Goal: Participate in discussion: Engage in conversation with other users on a specific topic

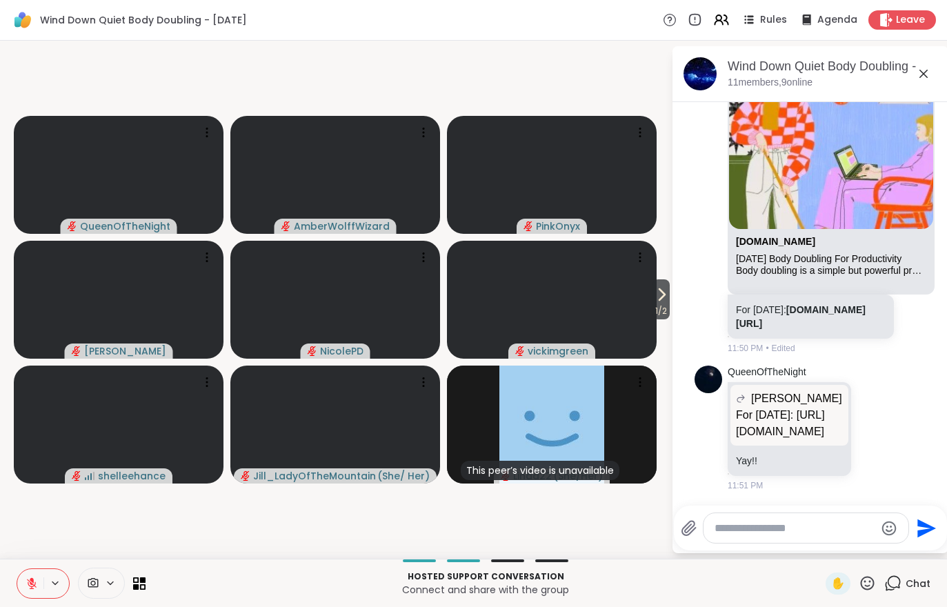
scroll to position [1881, 0]
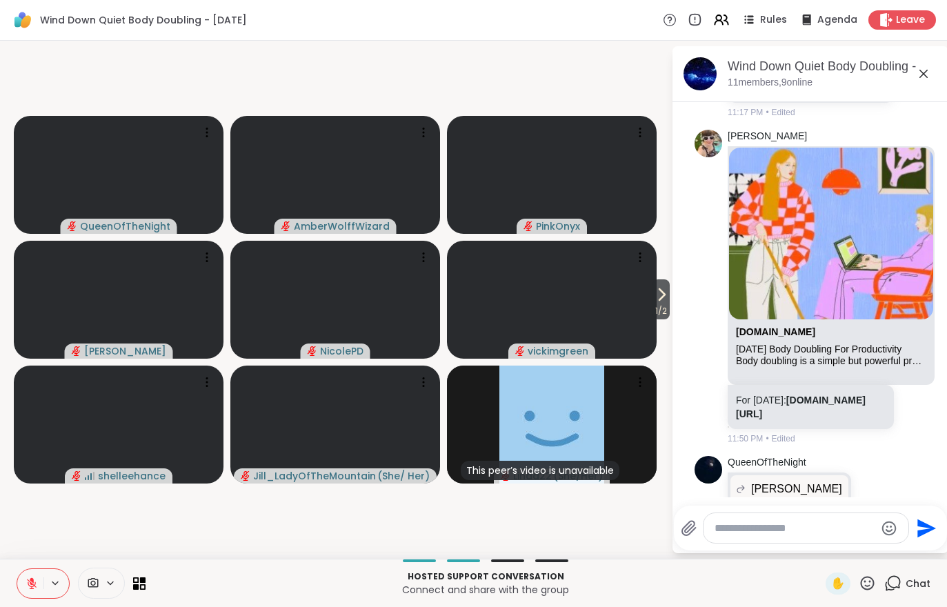
click at [900, 23] on span "Leave" at bounding box center [909, 20] width 29 height 14
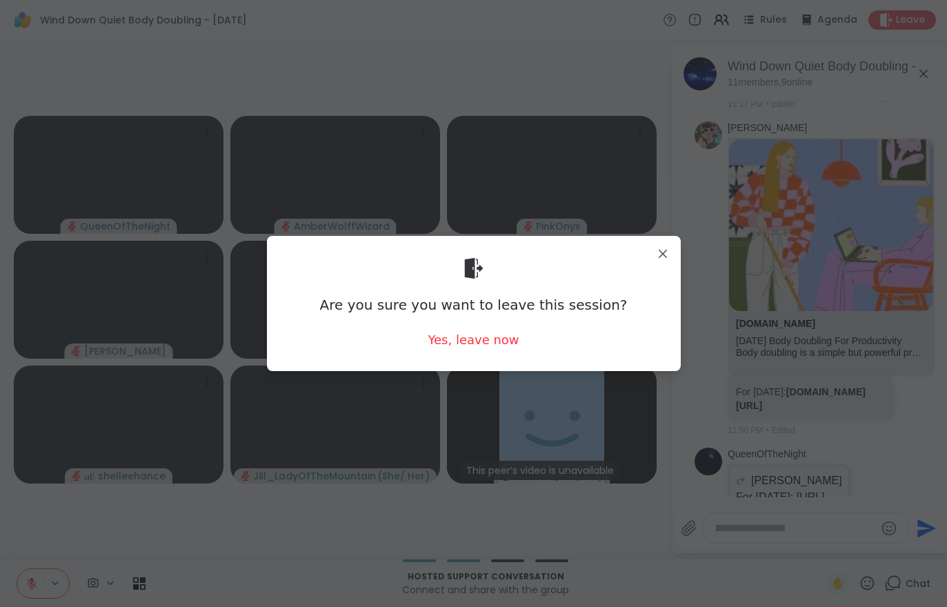
scroll to position [1708, 0]
click at [463, 348] on div "Yes, leave now" at bounding box center [472, 339] width 91 height 17
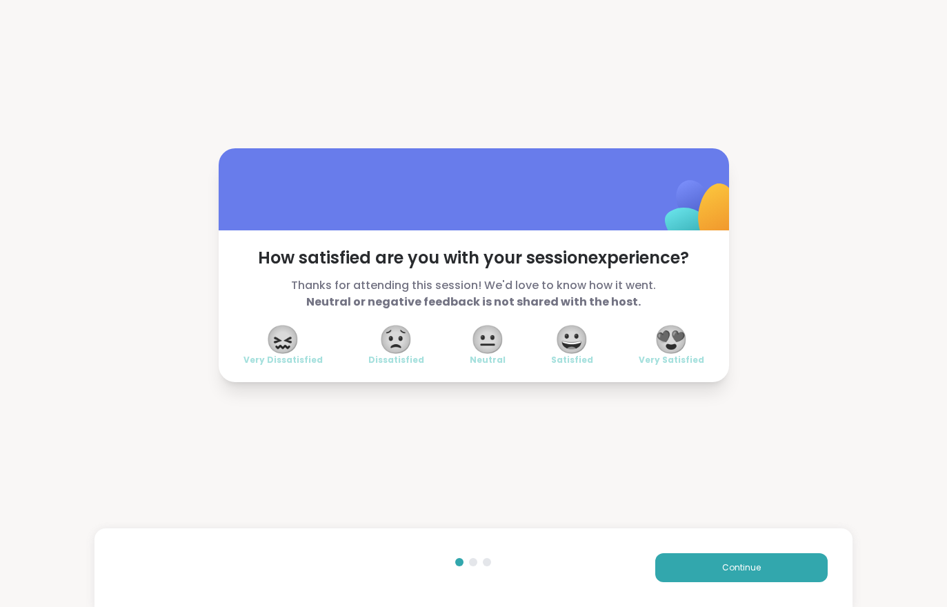
click at [722, 562] on span "Continue" at bounding box center [741, 567] width 39 height 12
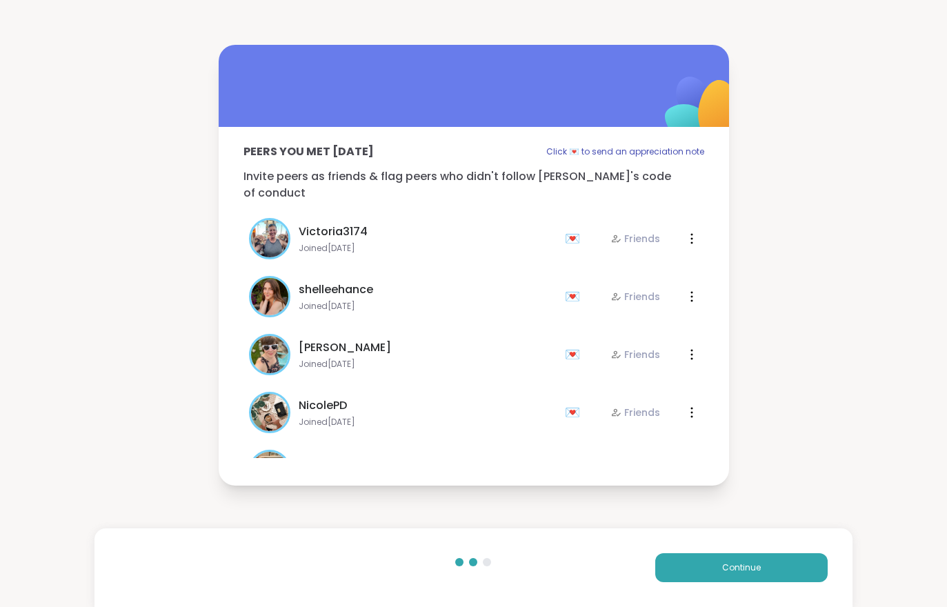
click at [722, 561] on span "Continue" at bounding box center [741, 567] width 39 height 12
click at [731, 570] on span "Continue" at bounding box center [741, 567] width 39 height 12
